Goal: Find specific page/section: Find specific page/section

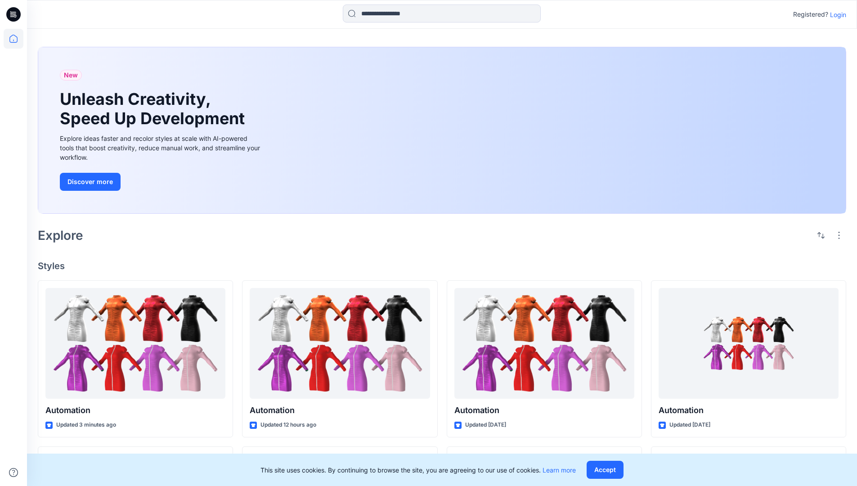
click at [836, 14] on p "Login" at bounding box center [838, 14] width 16 height 9
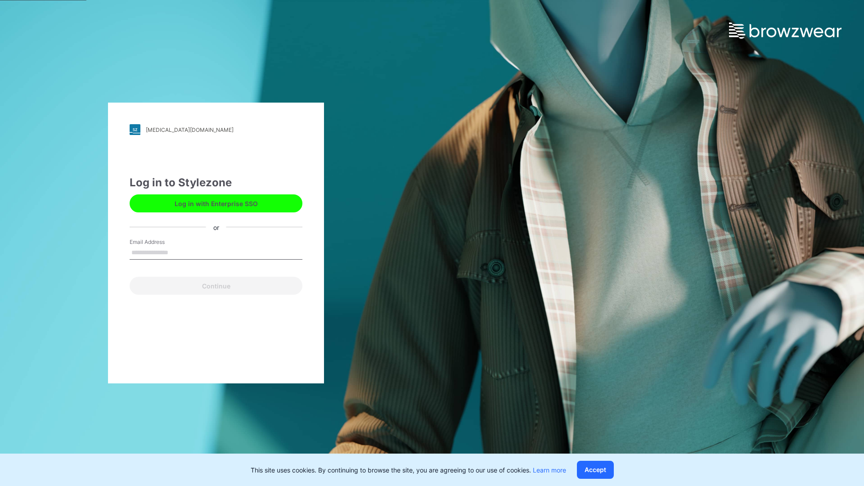
click at [178, 252] on input "Email Address" at bounding box center [216, 252] width 173 height 13
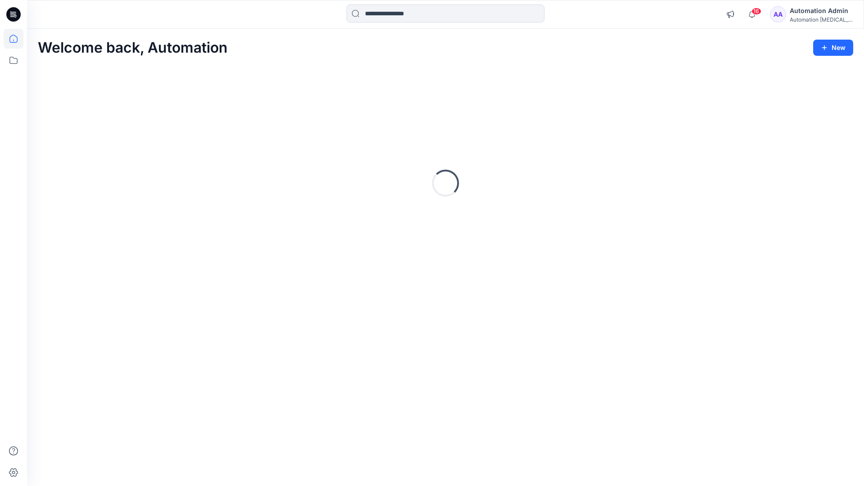
click at [17, 39] on icon at bounding box center [13, 39] width 8 height 8
click at [12, 61] on icon at bounding box center [14, 60] width 20 height 20
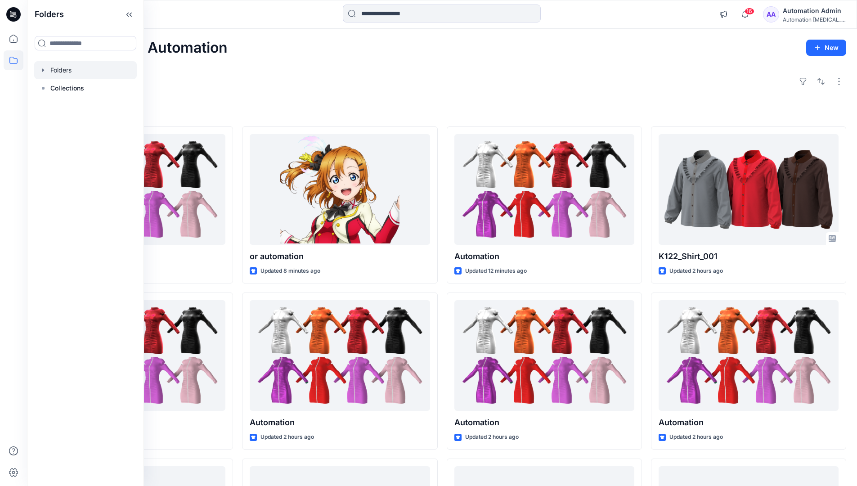
click at [59, 71] on div at bounding box center [85, 70] width 103 height 18
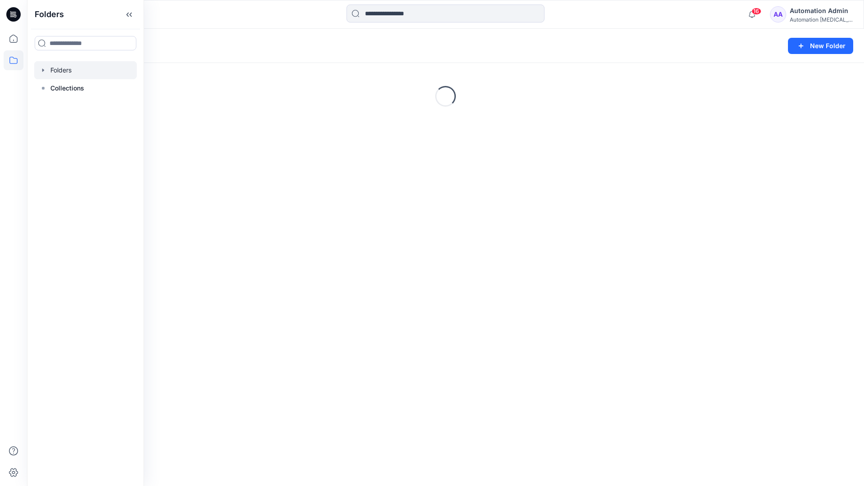
click at [380, 303] on div "Folders New Folder Loading..." at bounding box center [445, 257] width 837 height 457
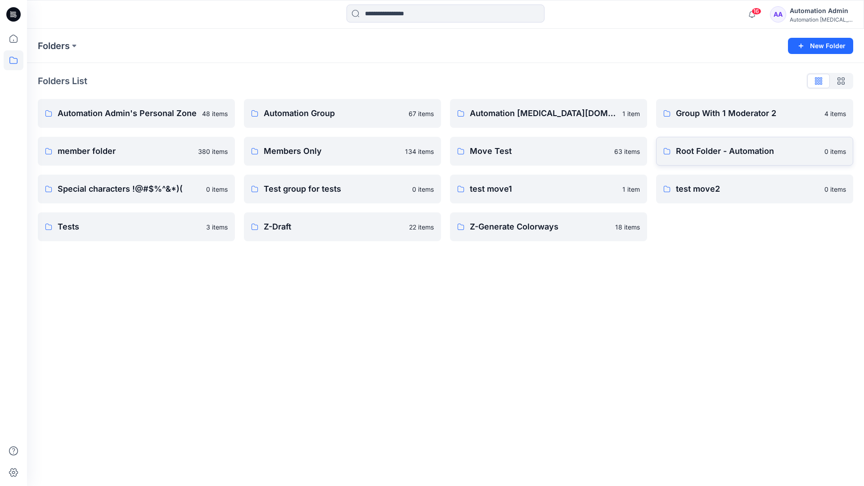
click at [702, 152] on p "Root Folder - Automation" at bounding box center [747, 151] width 143 height 13
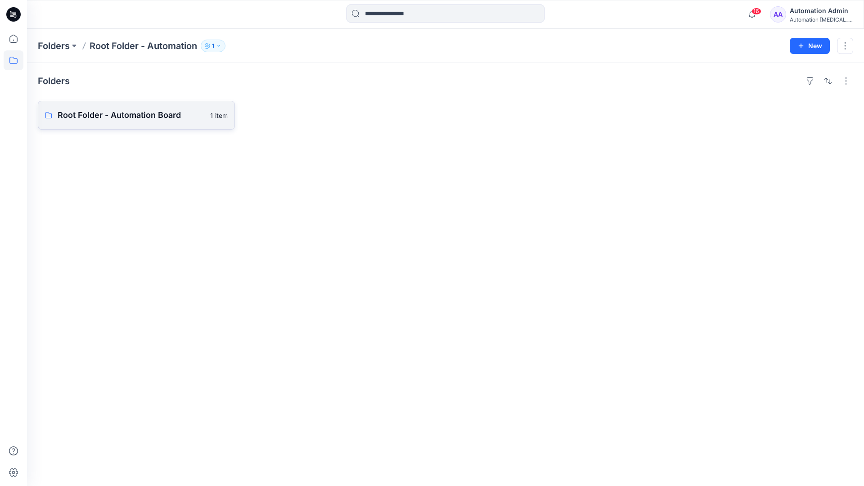
click at [164, 123] on link "Root Folder - Automation Board 1 item" at bounding box center [136, 115] width 197 height 29
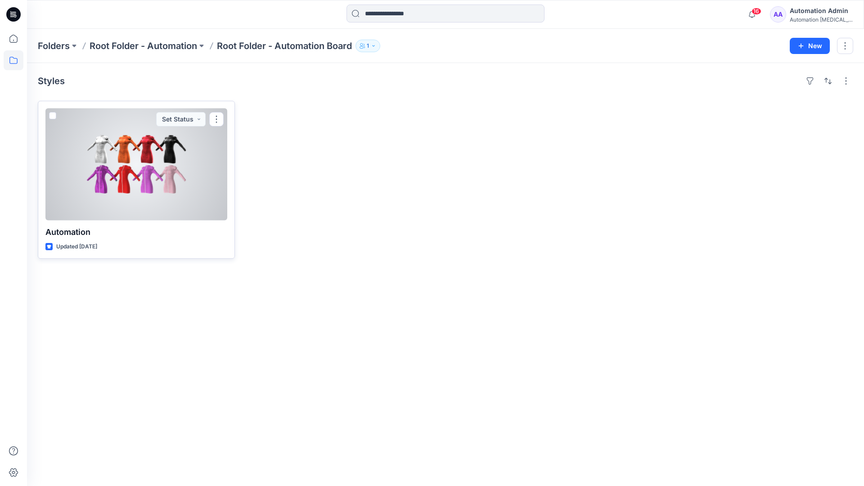
click at [53, 116] on span at bounding box center [52, 115] width 7 height 7
